Goal: Task Accomplishment & Management: Manage account settings

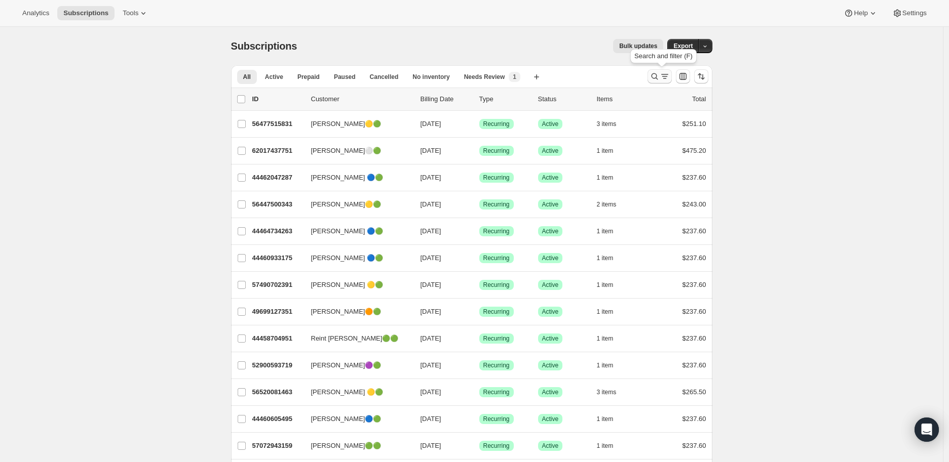
click at [655, 73] on icon "Search and filter results" at bounding box center [654, 76] width 10 height 10
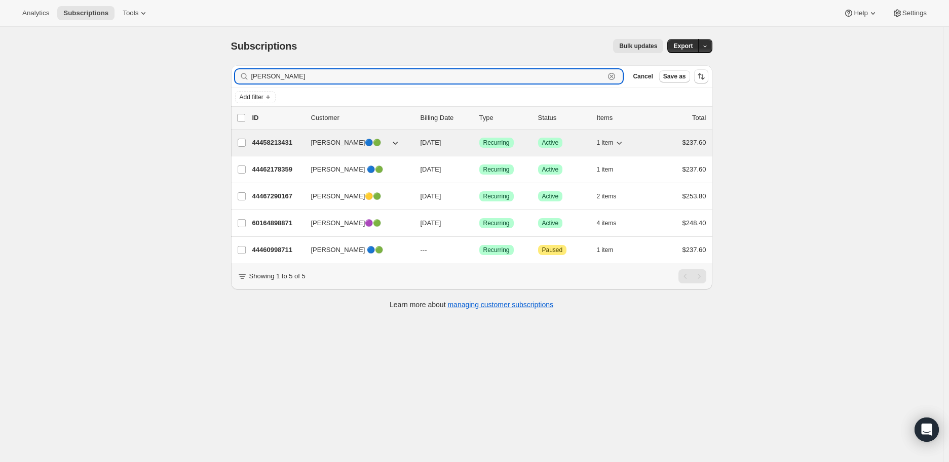
type input "[PERSON_NAME]"
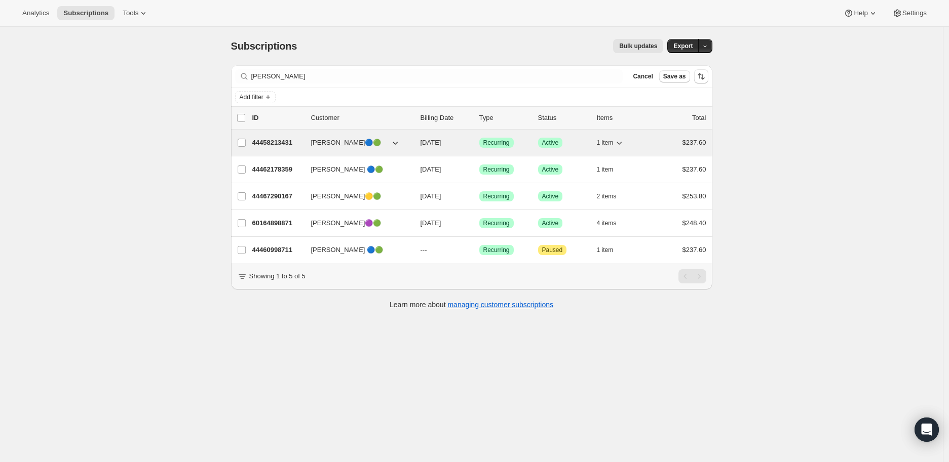
click at [275, 141] on p "44458213431" at bounding box center [277, 143] width 51 height 10
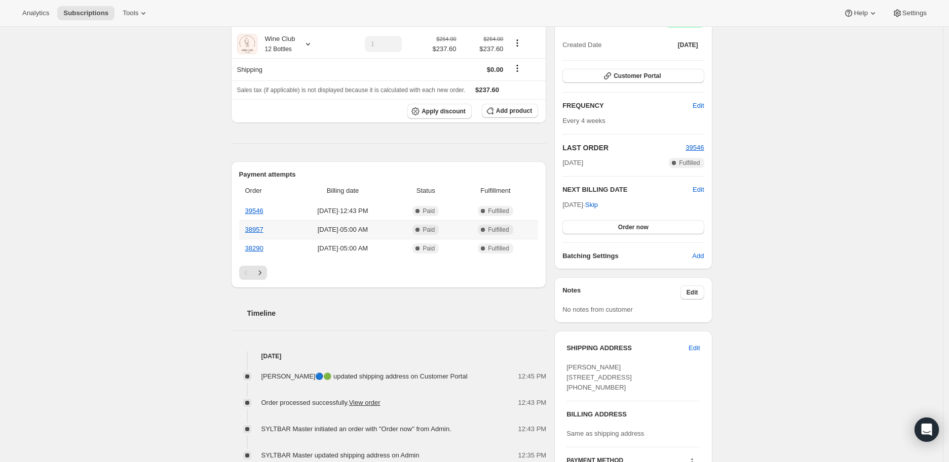
scroll to position [225, 0]
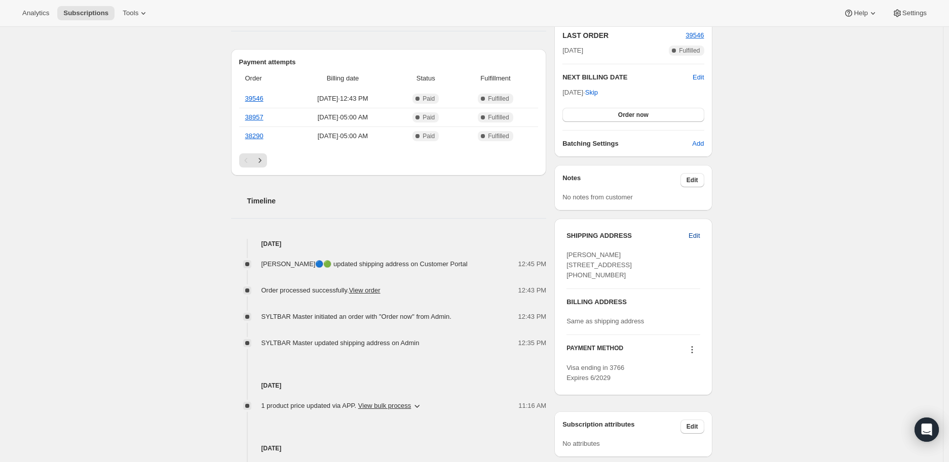
click at [697, 236] on span "Edit" at bounding box center [693, 236] width 11 height 10
select select "MA"
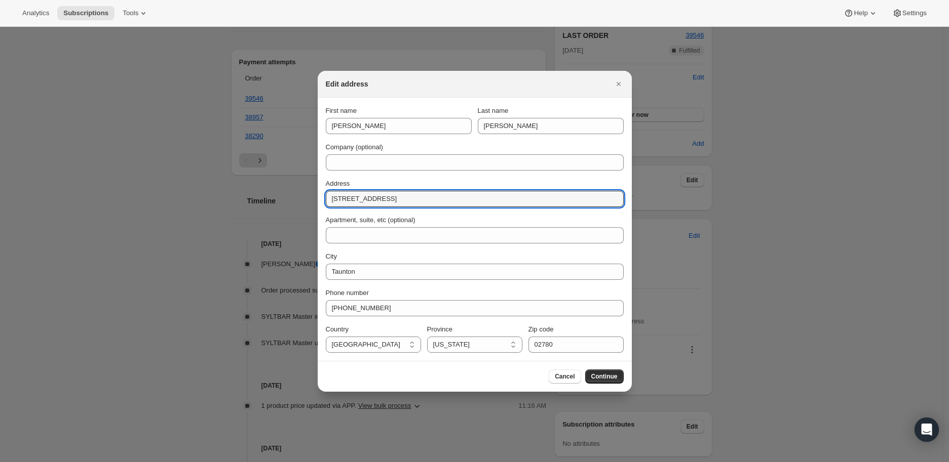
drag, startPoint x: 366, startPoint y: 198, endPoint x: 317, endPoint y: 199, distance: 48.6
click at [318, 199] on section "First name [PERSON_NAME] Last name [PERSON_NAME] Company (optional) Address [ST…" at bounding box center [475, 229] width 314 height 263
type input "[STREET_ADDRESS]"
select select "HI"
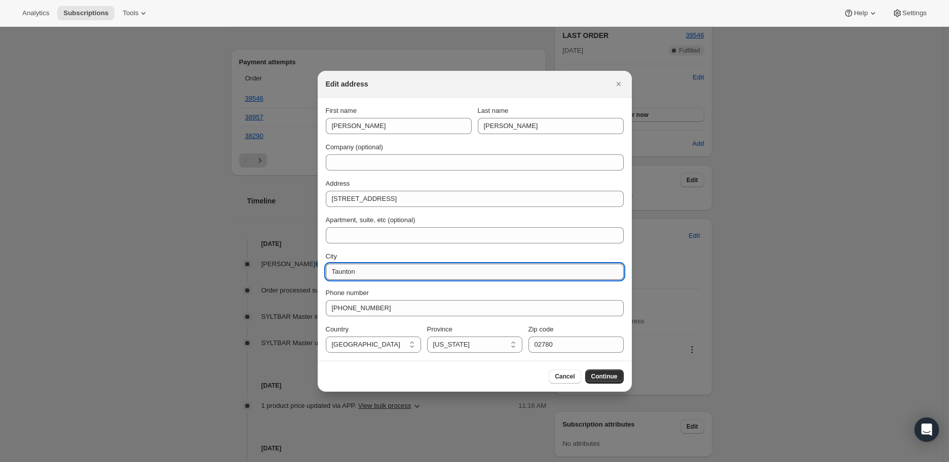
click at [357, 269] on input "Taunton" at bounding box center [475, 272] width 298 height 16
type input "T"
type input "Lahaina"
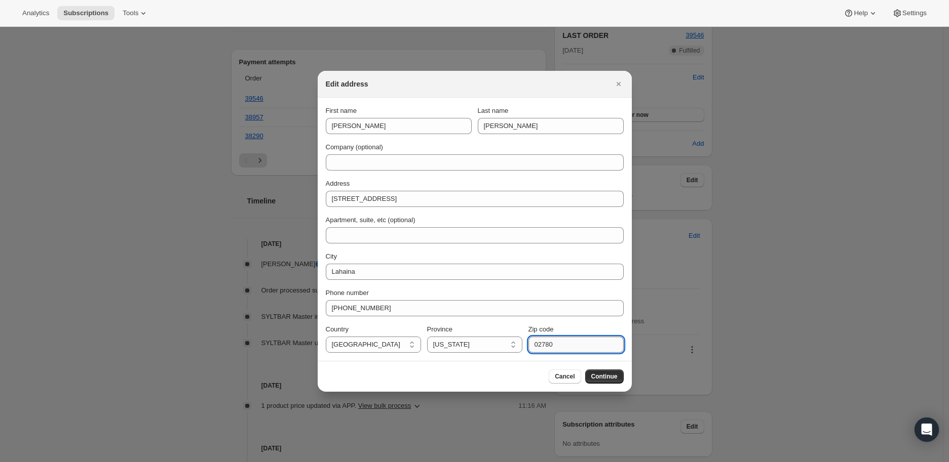
drag, startPoint x: 559, startPoint y: 343, endPoint x: 530, endPoint y: 347, distance: 29.1
click at [530, 347] on input "02780" at bounding box center [575, 345] width 95 height 16
type input "96761"
click at [604, 375] on span "Continue" at bounding box center [604, 377] width 26 height 8
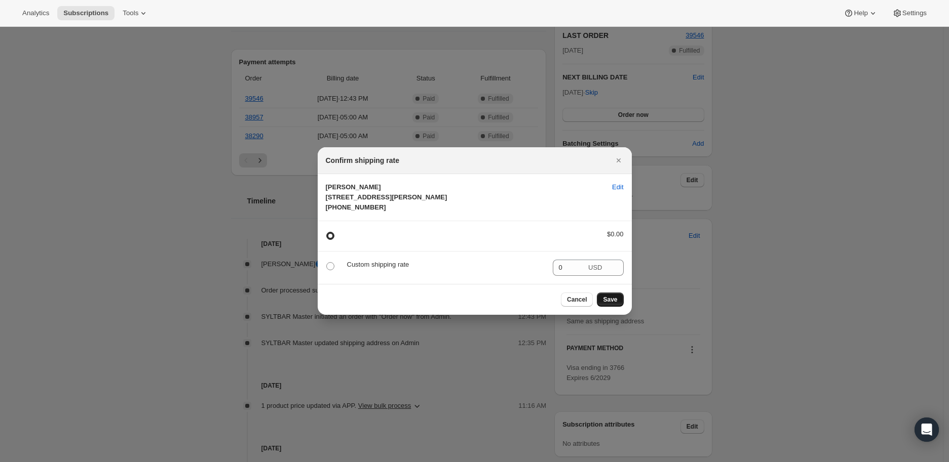
click at [606, 304] on span "Save" at bounding box center [610, 300] width 14 height 8
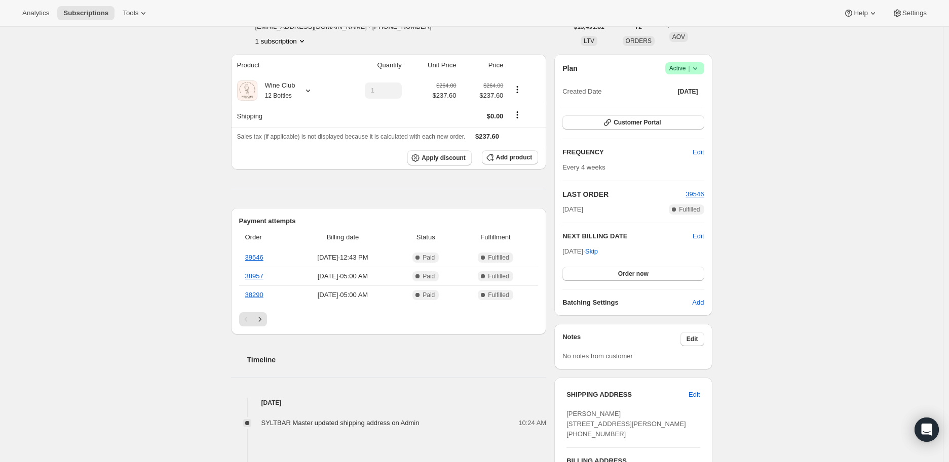
scroll to position [56, 0]
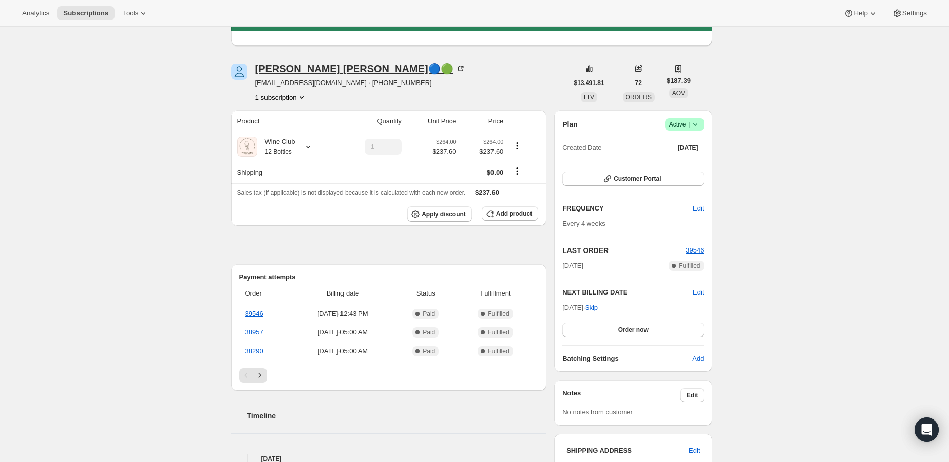
click at [455, 64] on icon at bounding box center [460, 69] width 10 height 10
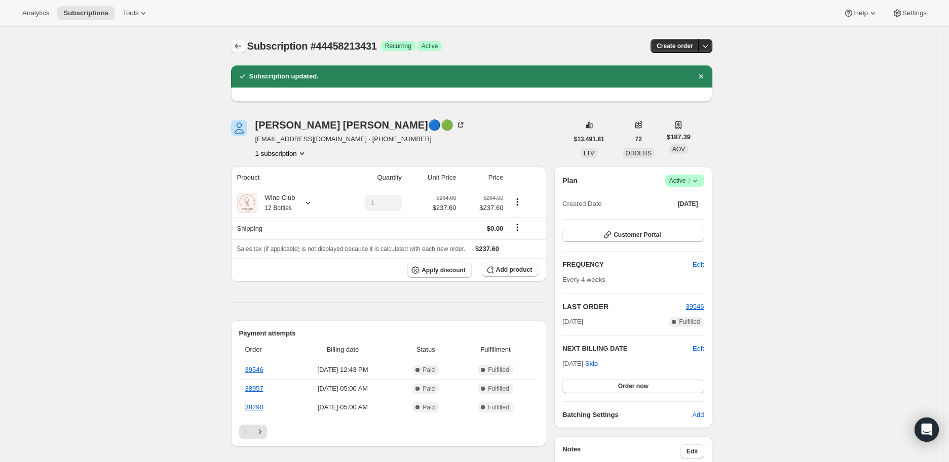
click at [240, 42] on icon "Subscriptions" at bounding box center [238, 46] width 10 height 10
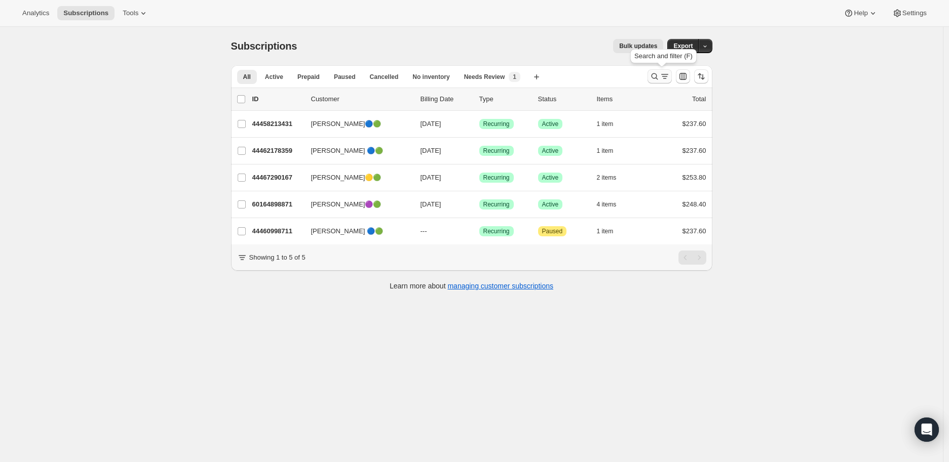
click at [655, 72] on icon "Search and filter results" at bounding box center [654, 76] width 10 height 10
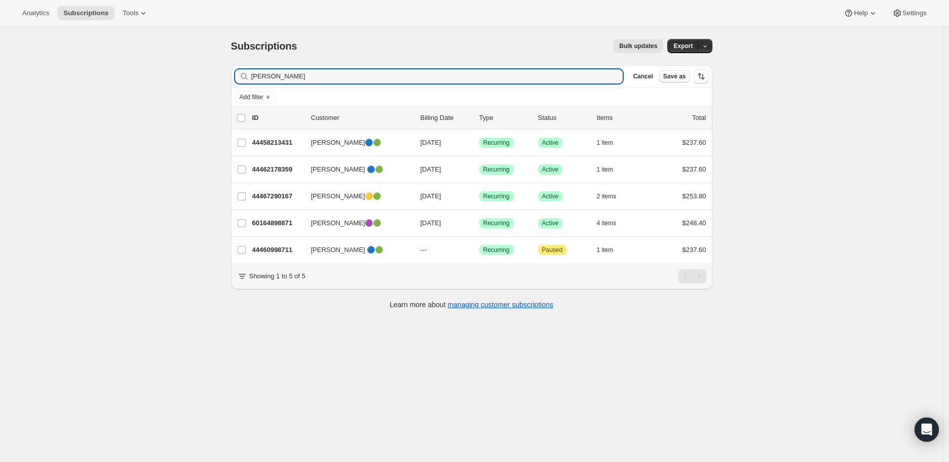
drag, startPoint x: 279, startPoint y: 76, endPoint x: 245, endPoint y: 77, distance: 33.9
click at [245, 77] on div "[PERSON_NAME]" at bounding box center [429, 76] width 388 height 14
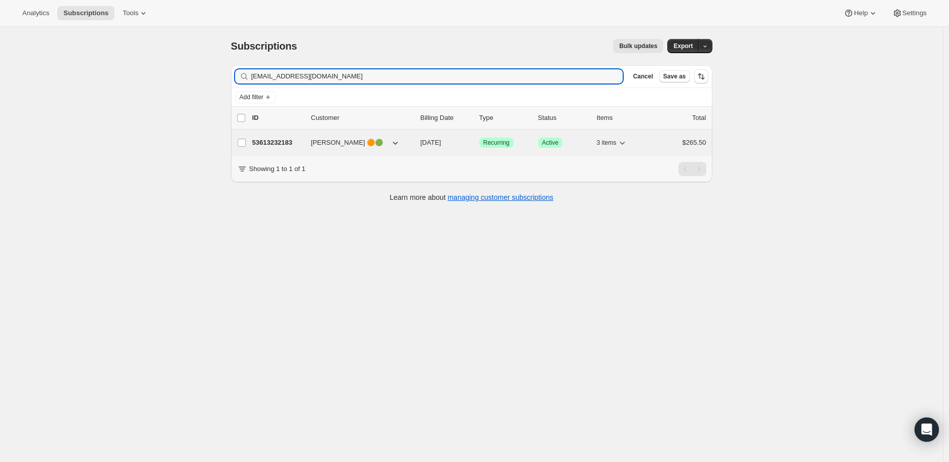
type input "[EMAIL_ADDRESS][DOMAIN_NAME]"
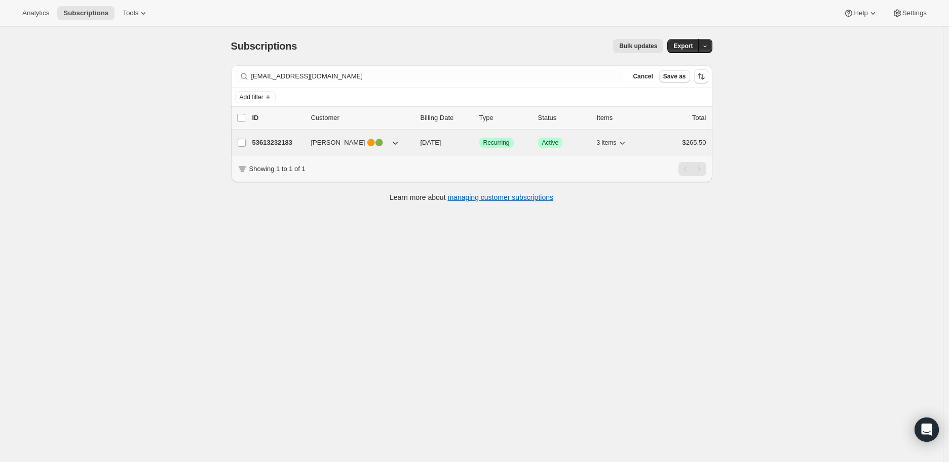
click at [282, 138] on p "53613232183" at bounding box center [277, 143] width 51 height 10
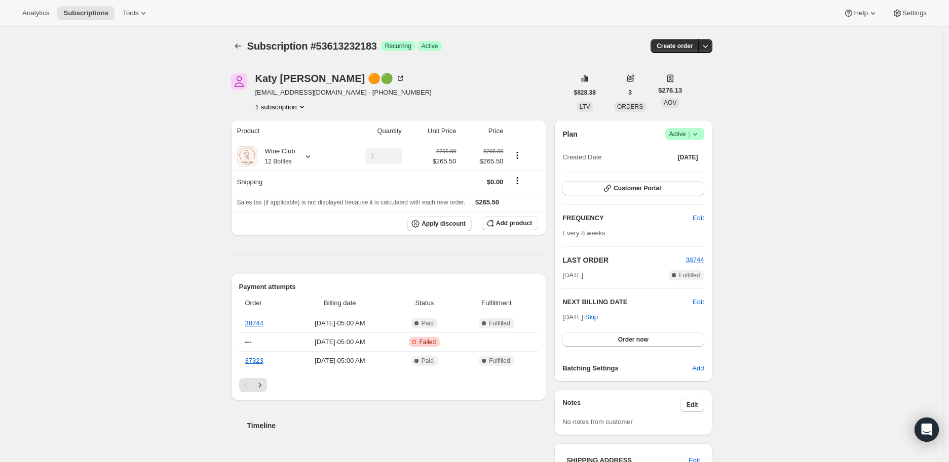
click at [698, 132] on icon at bounding box center [695, 134] width 10 height 10
click at [686, 167] on span "Cancel subscription" at bounding box center [687, 171] width 57 height 8
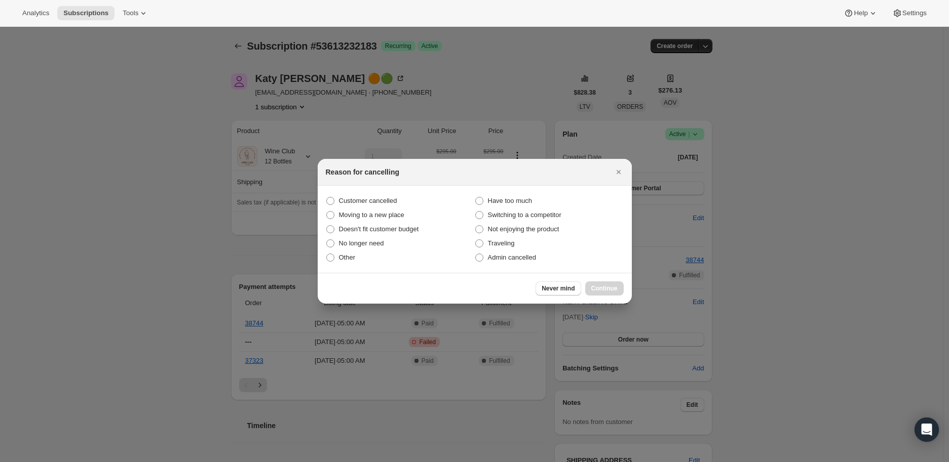
drag, startPoint x: 482, startPoint y: 256, endPoint x: 546, endPoint y: 278, distance: 67.0
click at [484, 256] on label "Admin cancelled" at bounding box center [549, 258] width 149 height 14
click at [476, 254] on input "Admin cancelled" at bounding box center [475, 254] width 1 height 1
radio input "true"
drag, startPoint x: 606, startPoint y: 285, endPoint x: 599, endPoint y: 284, distance: 6.7
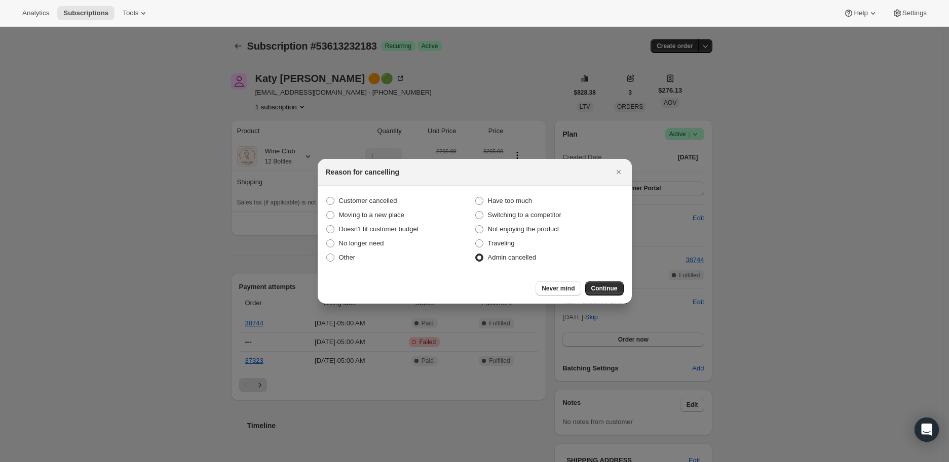
click at [606, 285] on span "Continue" at bounding box center [604, 289] width 26 height 8
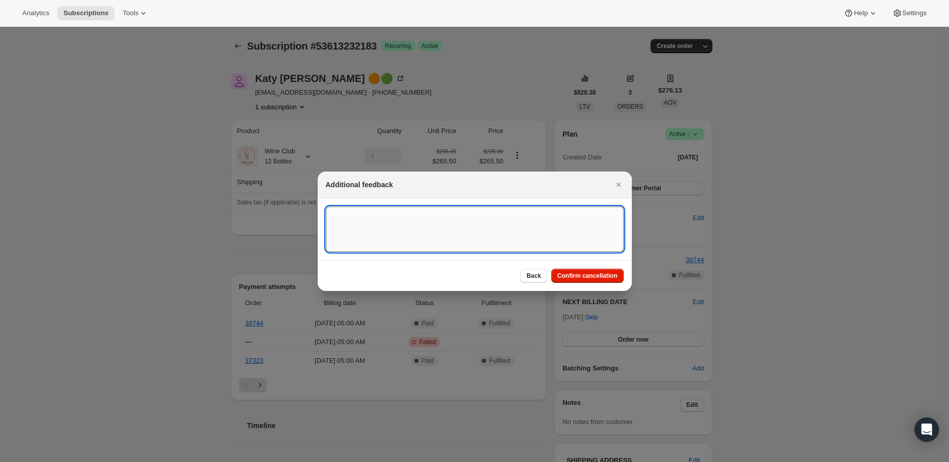
click at [348, 216] on textarea ":rko:" at bounding box center [475, 230] width 298 height 46
paste textarea "[PERSON_NAME] 🟠🟢 [DATE] at 10:36 AM Hi, I need to cancel my auto shop. I have p…"
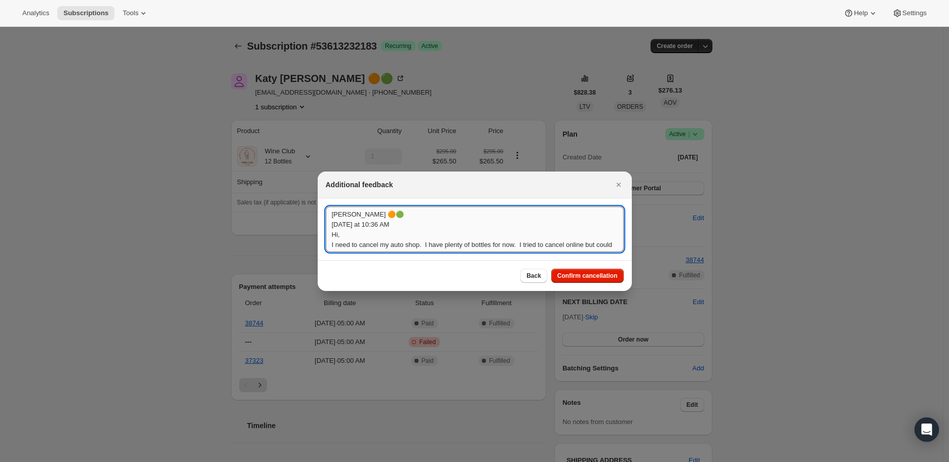
scroll to position [1, 0]
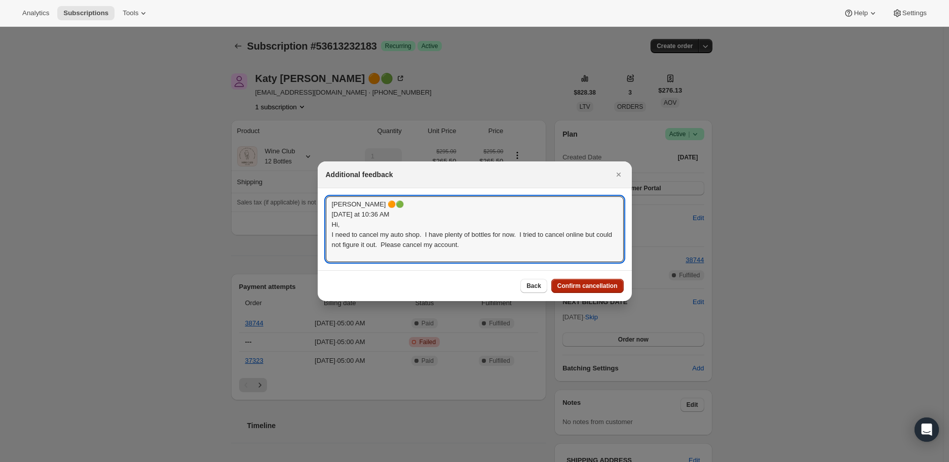
type textarea "[PERSON_NAME] 🟠🟢 [DATE] at 10:36 AM Hi, I need to cancel my auto shop. I have p…"
click at [593, 286] on span "Confirm cancellation" at bounding box center [587, 286] width 60 height 8
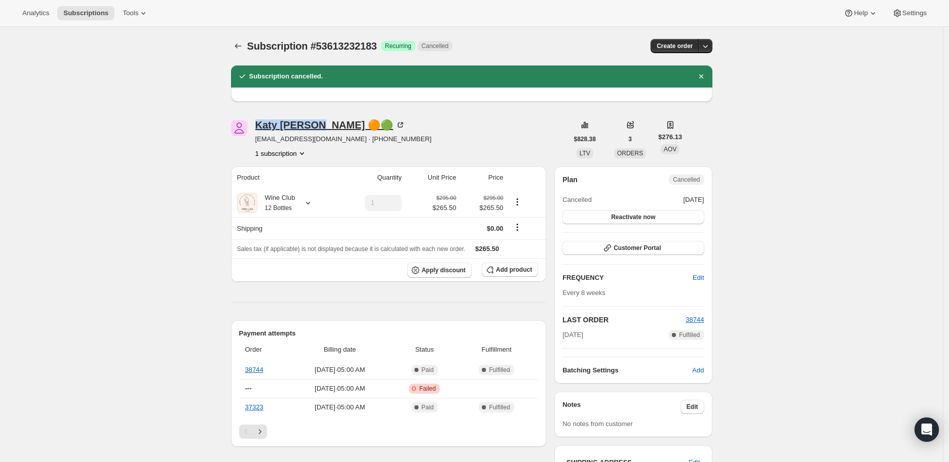
drag, startPoint x: 254, startPoint y: 127, endPoint x: 321, endPoint y: 128, distance: 66.9
click at [321, 128] on div "[PERSON_NAME] 🟠🟢 [EMAIL_ADDRESS][DOMAIN_NAME] · [PHONE_NUMBER] 1 subscription" at bounding box center [399, 139] width 337 height 38
copy div "[PERSON_NAME]"
click at [309, 203] on icon at bounding box center [308, 203] width 10 height 10
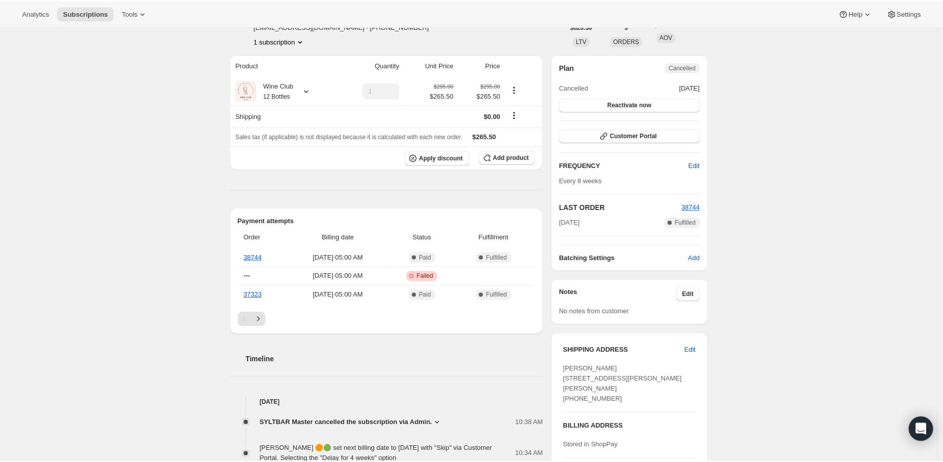
scroll to position [281, 0]
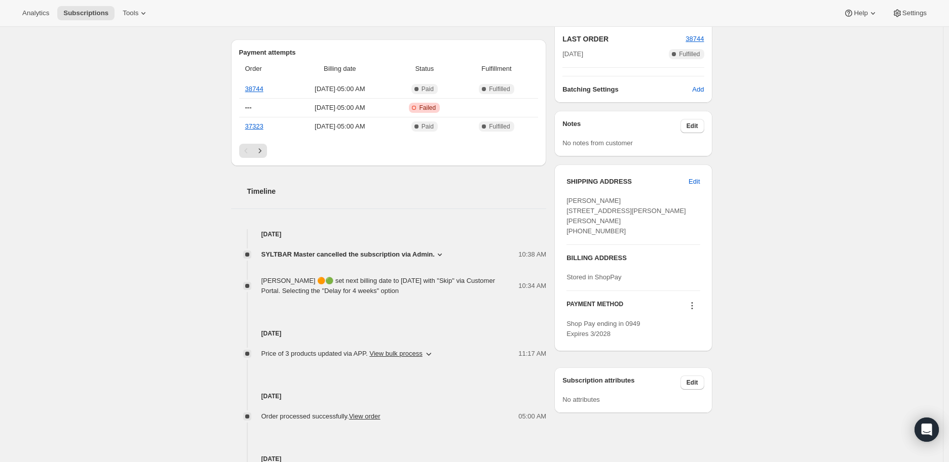
click at [438, 256] on icon at bounding box center [440, 255] width 10 height 10
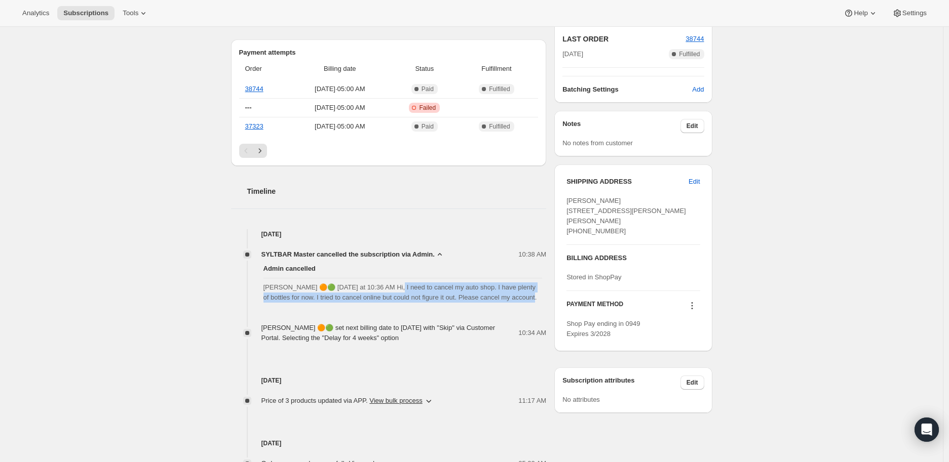
drag, startPoint x: 390, startPoint y: 289, endPoint x: 546, endPoint y: 301, distance: 156.0
click at [546, 301] on div "Admin cancelled [PERSON_NAME] 🟠🟢 [DATE] at 10:36 AM Hi, I need to cancel my aut…" at bounding box center [389, 283] width 316 height 47
copy span "need to cancel my auto shop. I have plenty of bottles for now. I tried to cance…"
